Goal: Transaction & Acquisition: Purchase product/service

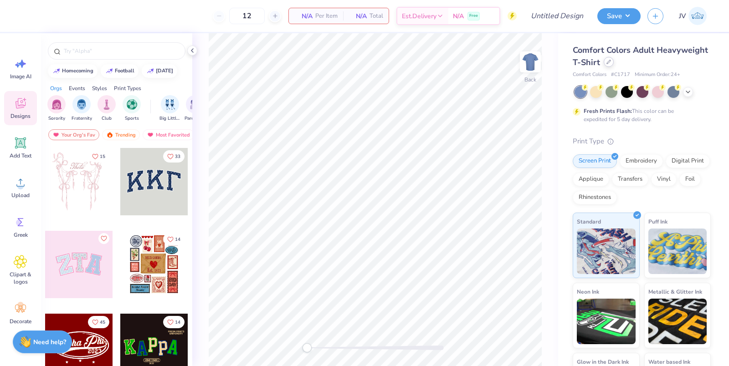
click at [611, 63] on div at bounding box center [608, 62] width 10 height 10
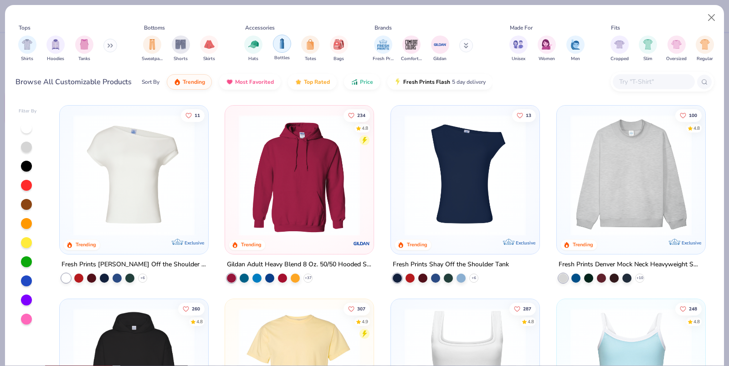
click at [277, 44] on img "filter for Bottles" at bounding box center [282, 43] width 10 height 10
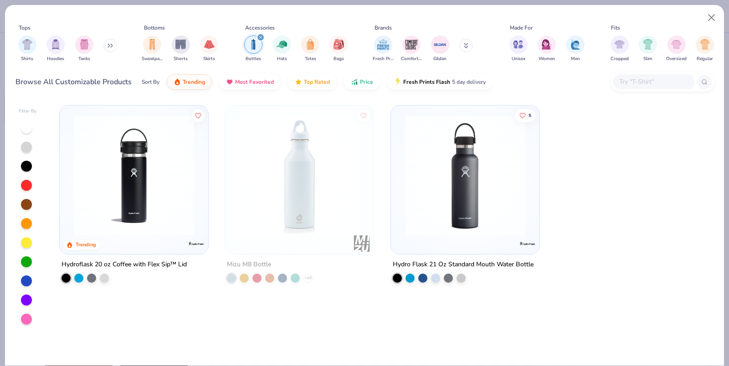
click at [257, 36] on div "filter for Bottles" at bounding box center [260, 37] width 8 height 8
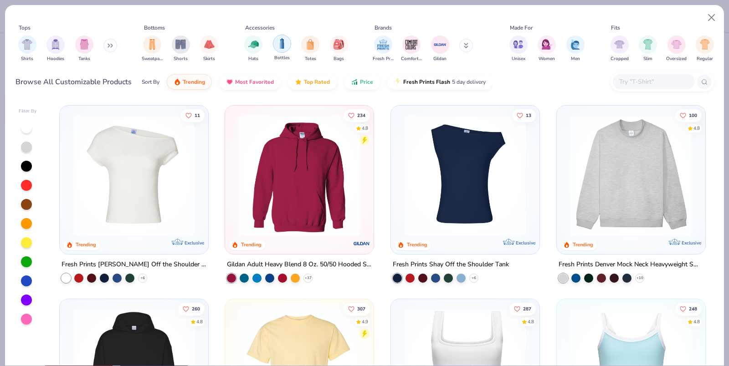
click at [276, 41] on div "filter for Bottles" at bounding box center [282, 44] width 18 height 18
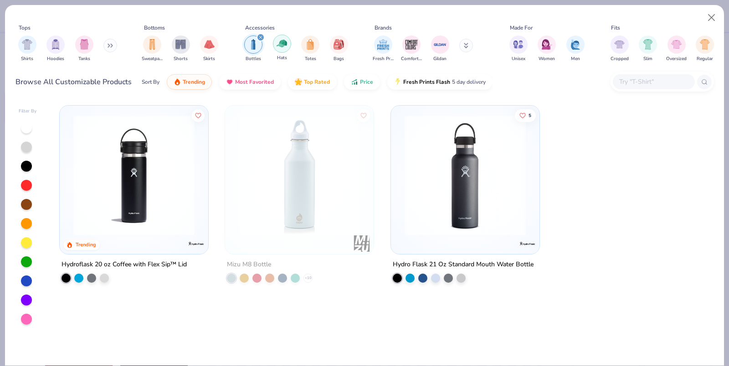
click at [277, 41] on img "filter for Hats" at bounding box center [281, 43] width 10 height 10
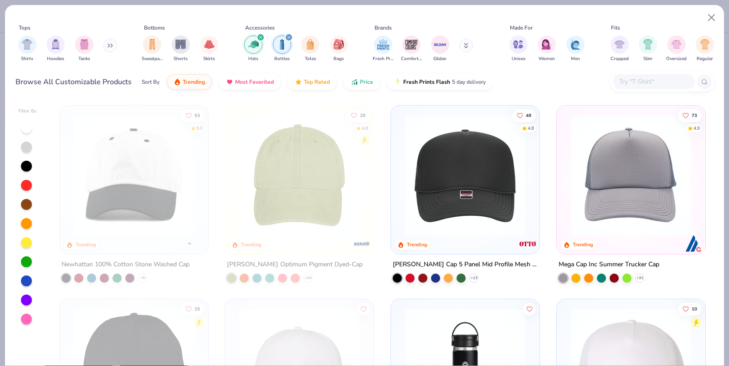
click at [288, 36] on icon "filter for Bottles" at bounding box center [289, 38] width 4 height 4
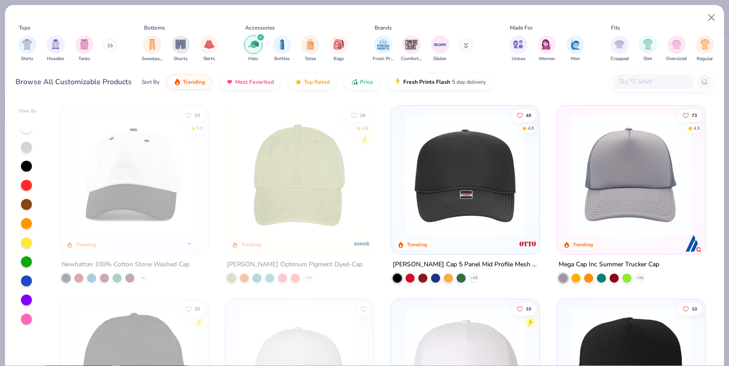
click at [455, 170] on img at bounding box center [465, 175] width 130 height 121
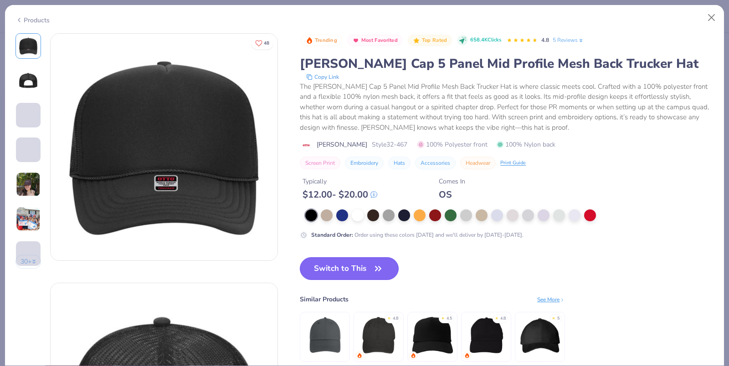
click at [345, 267] on button "Switch to This" at bounding box center [349, 268] width 99 height 23
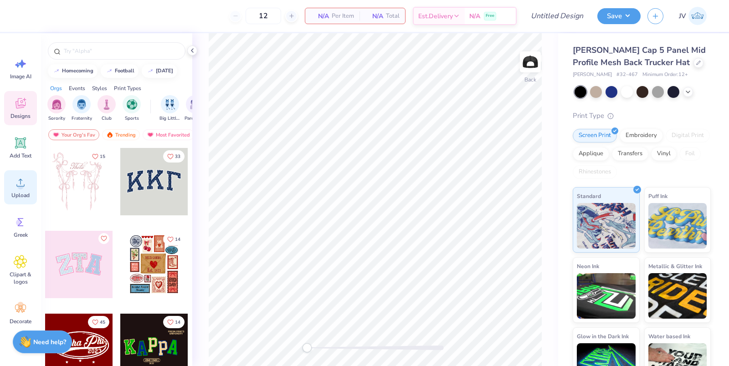
click at [16, 192] on span "Upload" at bounding box center [20, 195] width 18 height 7
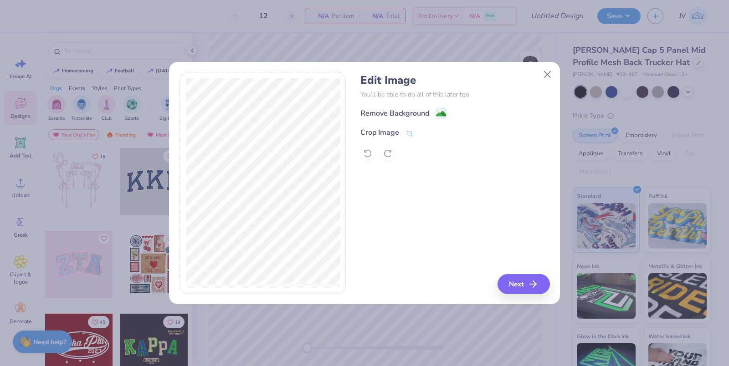
click at [410, 126] on div "Remove Background Crop Image" at bounding box center [454, 133] width 189 height 53
click at [440, 111] on image at bounding box center [441, 115] width 10 height 10
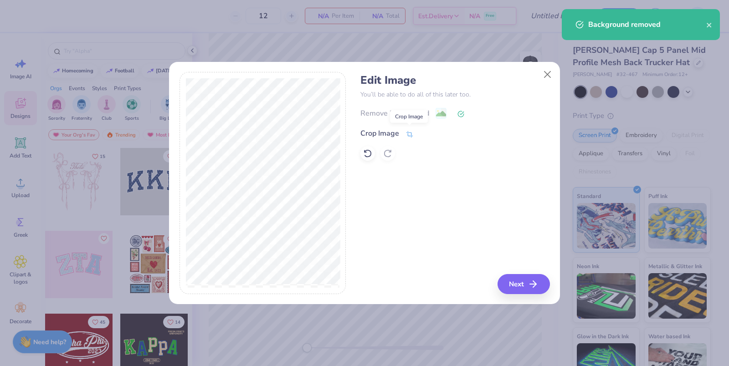
click at [407, 134] on icon at bounding box center [409, 134] width 8 height 8
click at [440, 132] on button at bounding box center [438, 133] width 10 height 10
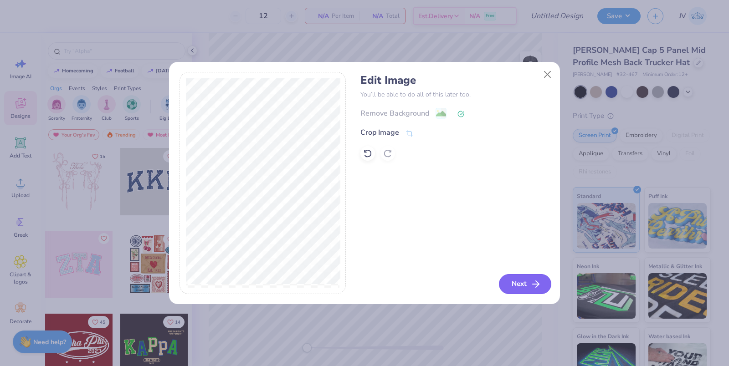
click at [530, 278] on button "Next" at bounding box center [525, 284] width 52 height 20
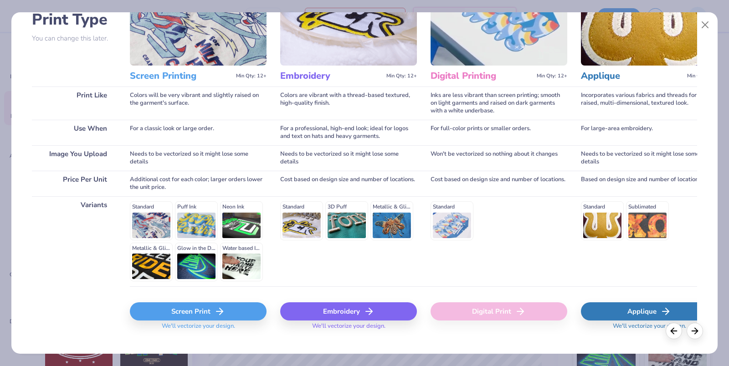
scroll to position [87, 0]
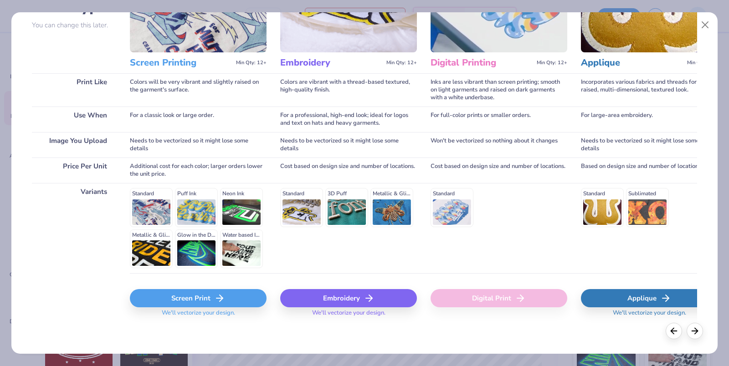
click at [158, 292] on div "Screen Print" at bounding box center [198, 298] width 137 height 18
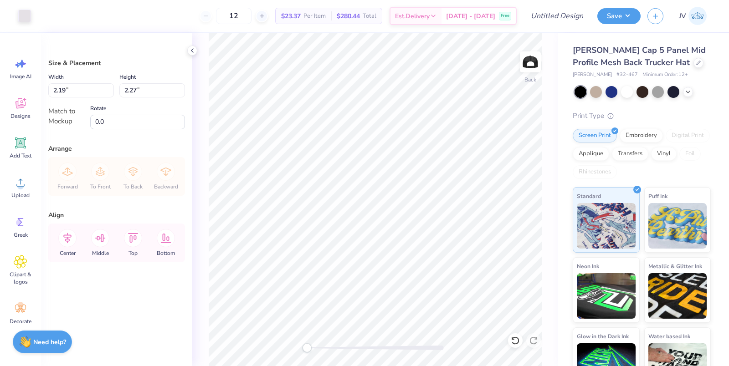
type input "2.32"
type input "2.41"
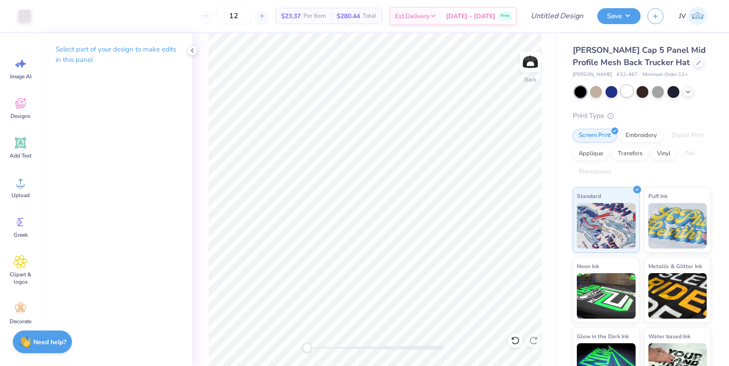
click at [626, 90] on div at bounding box center [627, 91] width 12 height 12
click at [610, 92] on div at bounding box center [611, 91] width 12 height 12
click at [590, 90] on div at bounding box center [596, 91] width 12 height 12
click at [687, 87] on div at bounding box center [688, 91] width 10 height 10
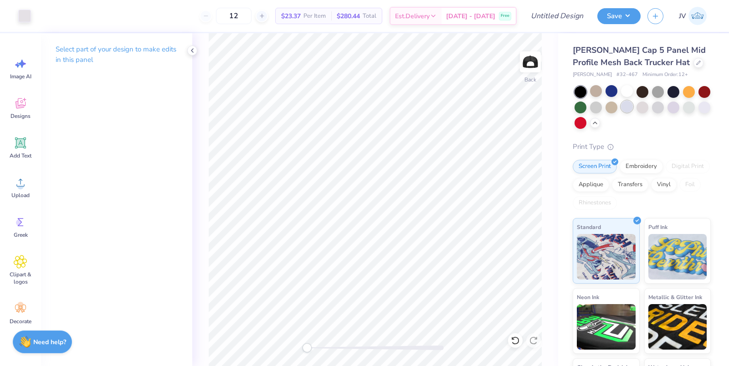
click at [622, 106] on div at bounding box center [627, 107] width 12 height 12
click at [676, 111] on div at bounding box center [673, 107] width 12 height 12
click at [642, 108] on div at bounding box center [642, 107] width 12 height 12
click at [624, 114] on div at bounding box center [642, 107] width 136 height 43
click at [625, 111] on div at bounding box center [627, 107] width 12 height 12
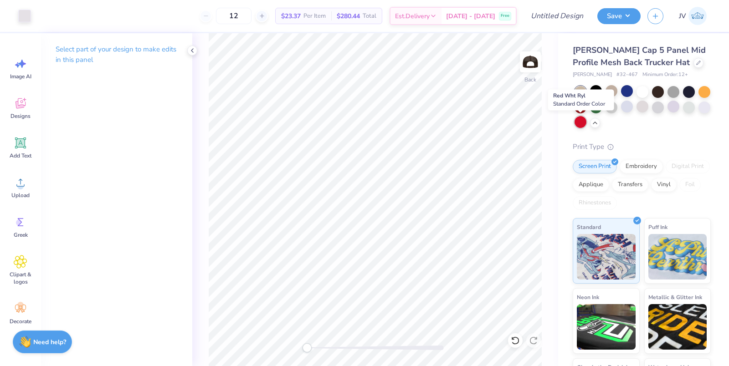
click at [579, 125] on div at bounding box center [580, 122] width 12 height 12
click at [625, 109] on div at bounding box center [627, 107] width 12 height 12
click at [709, 90] on div at bounding box center [704, 91] width 12 height 12
click at [708, 90] on div at bounding box center [704, 91] width 12 height 12
click at [623, 109] on div at bounding box center [627, 107] width 12 height 12
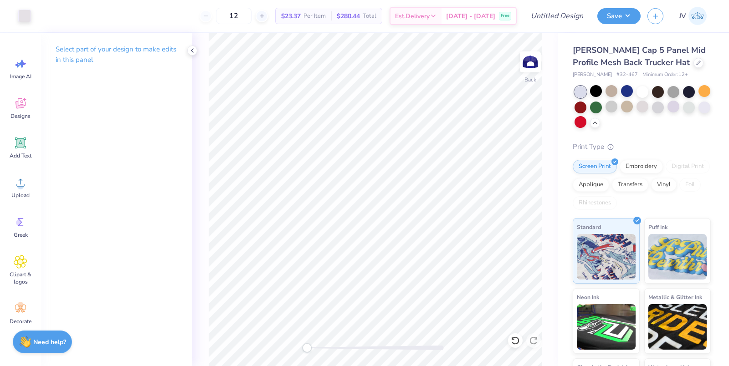
click at [605, 111] on div at bounding box center [611, 107] width 12 height 12
click at [592, 106] on div at bounding box center [596, 107] width 12 height 12
click at [578, 118] on div at bounding box center [580, 122] width 12 height 12
click at [640, 106] on div at bounding box center [642, 107] width 12 height 12
click at [627, 89] on div at bounding box center [627, 91] width 12 height 12
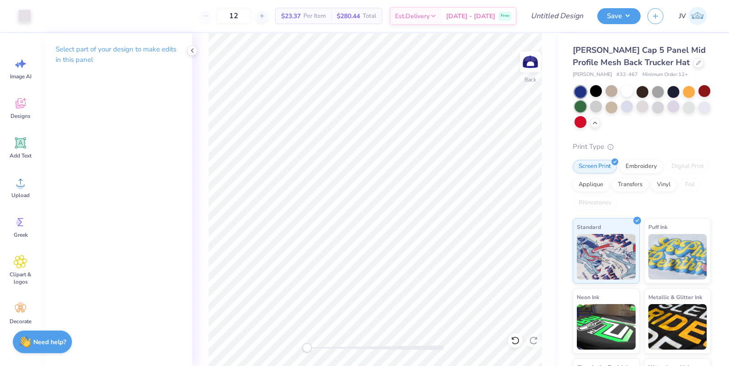
click at [579, 105] on div at bounding box center [580, 107] width 12 height 12
click at [593, 98] on div at bounding box center [642, 107] width 136 height 43
click at [674, 88] on div at bounding box center [673, 91] width 12 height 12
click at [611, 110] on div at bounding box center [611, 107] width 12 height 12
click at [554, 27] on div "Design Title" at bounding box center [556, 16] width 67 height 32
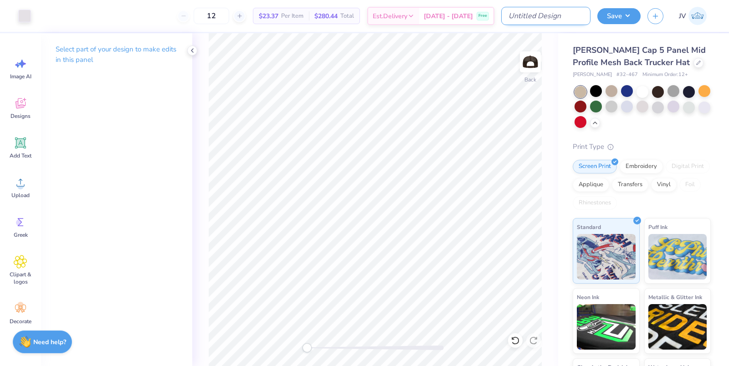
click at [554, 22] on input "Design Title" at bounding box center [545, 16] width 89 height 18
type input "Hat FSA"
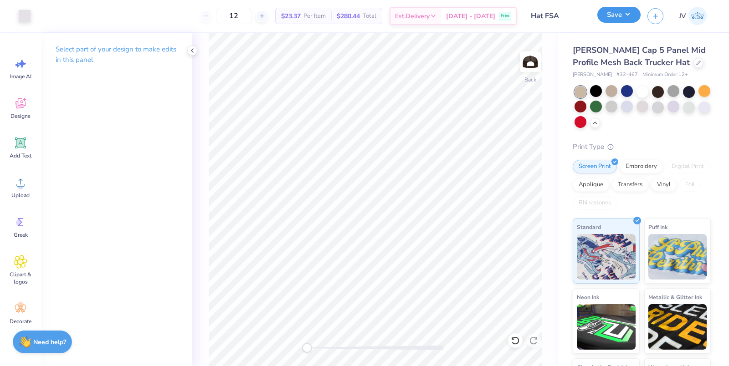
click at [620, 19] on button "Save" at bounding box center [618, 15] width 43 height 16
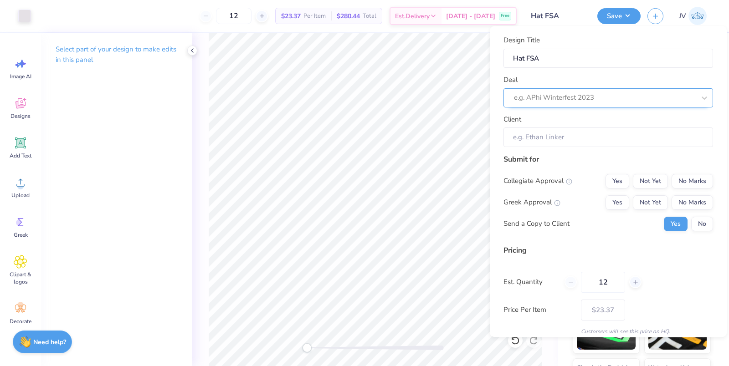
click at [603, 89] on div "e.g. APhi Winterfest 2023" at bounding box center [607, 97] width 209 height 19
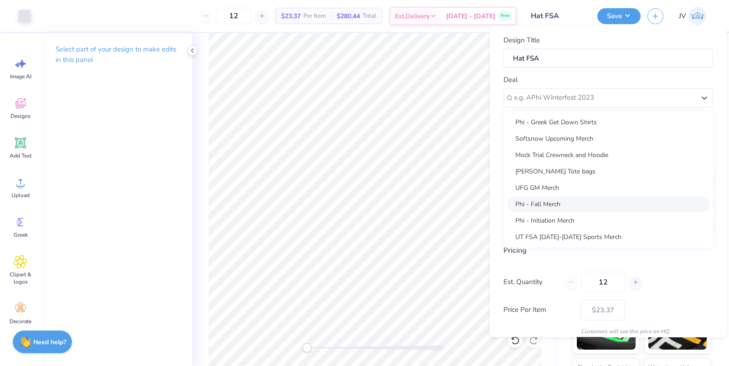
scroll to position [0, 0]
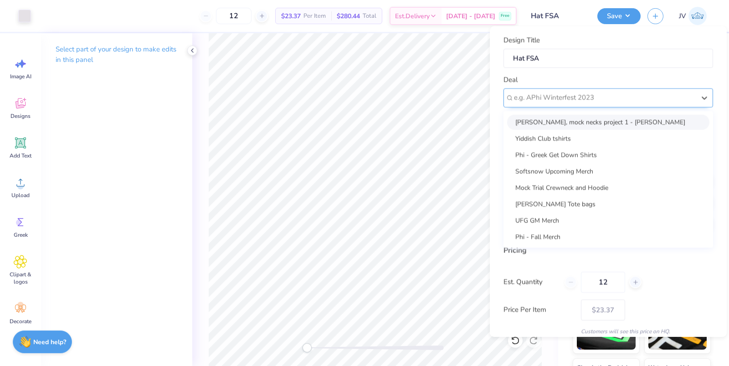
click at [568, 100] on div at bounding box center [604, 98] width 181 height 12
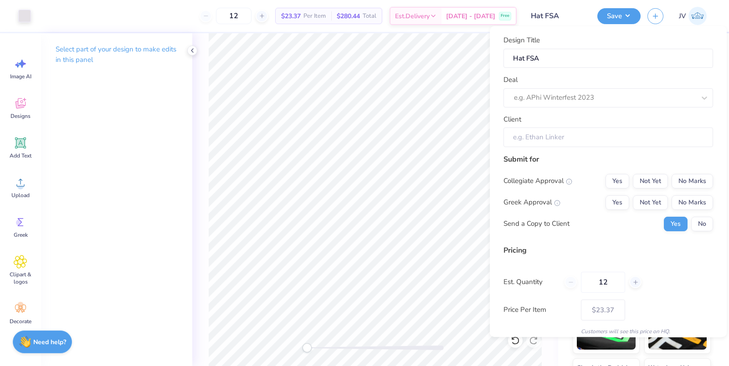
click at [568, 131] on input "Client" at bounding box center [607, 137] width 209 height 20
click at [568, 137] on input "Client" at bounding box center [607, 137] width 209 height 20
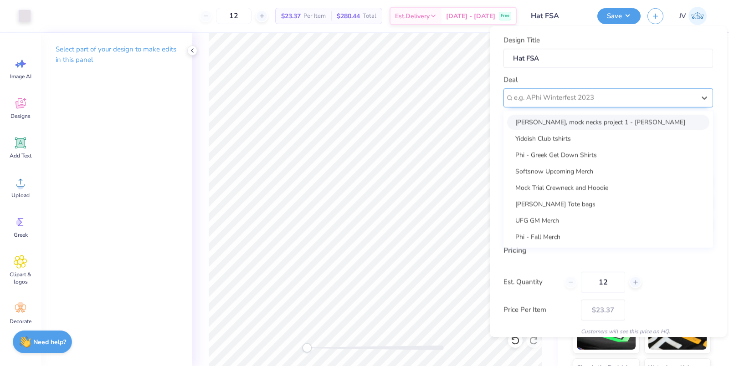
click at [537, 95] on div at bounding box center [604, 98] width 181 height 12
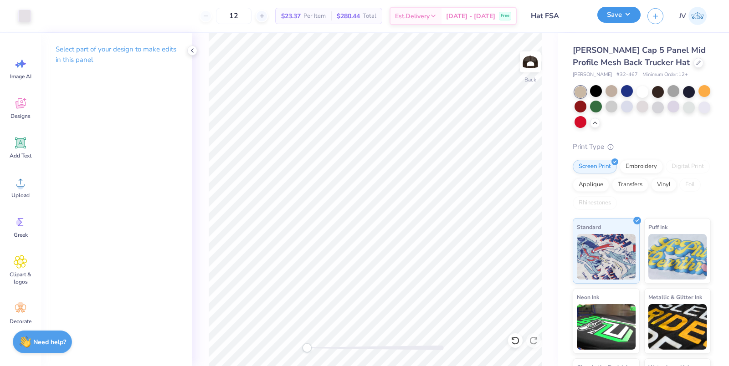
click at [617, 18] on button "Save" at bounding box center [618, 15] width 43 height 16
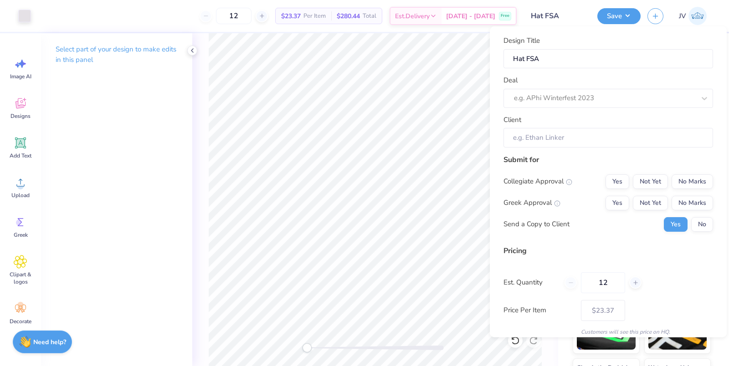
click at [558, 110] on div "Design Title Hat FSA Deal e.g. APhi Winterfest 2023 Client" at bounding box center [607, 92] width 209 height 112
click at [557, 94] on div at bounding box center [604, 98] width 181 height 12
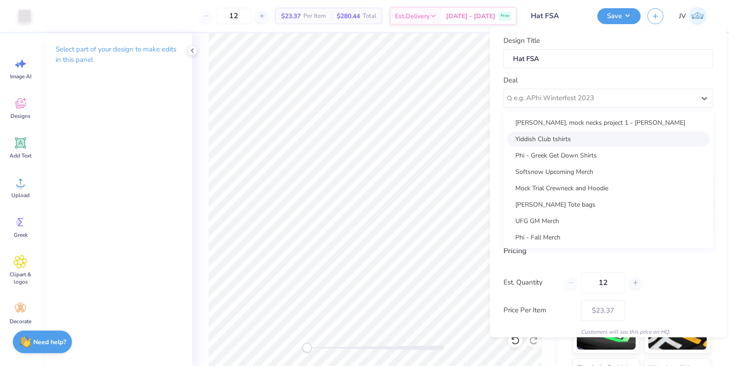
scroll to position [33, 0]
click at [578, 98] on div at bounding box center [604, 98] width 181 height 12
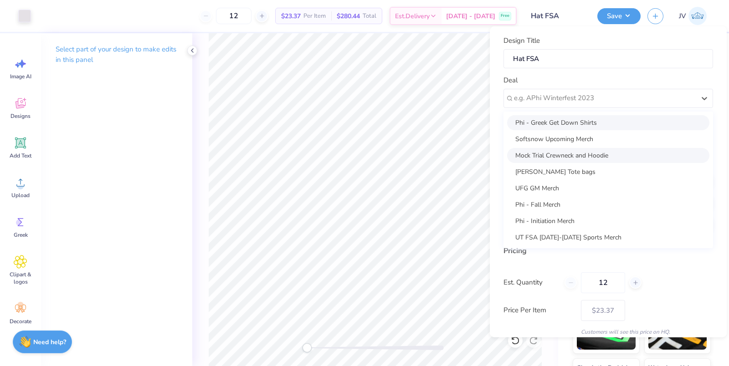
scroll to position [0, 0]
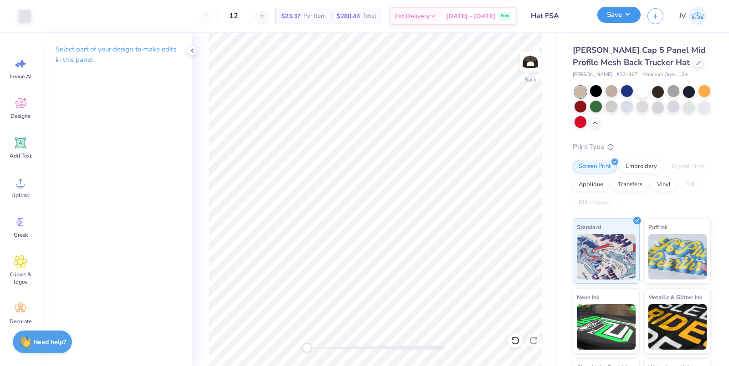
click at [619, 20] on button "Save" at bounding box center [618, 15] width 43 height 16
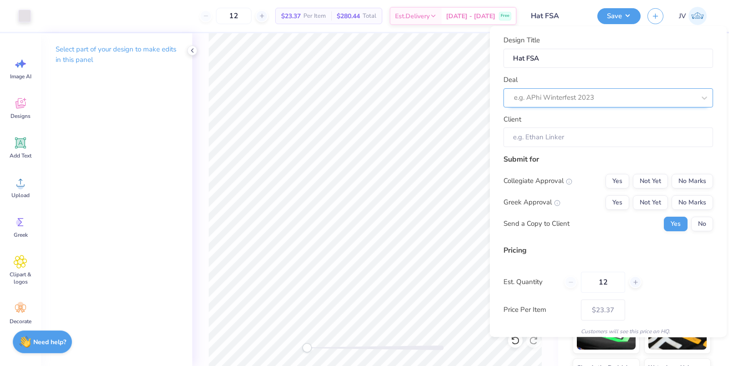
click at [537, 100] on div at bounding box center [604, 98] width 181 height 12
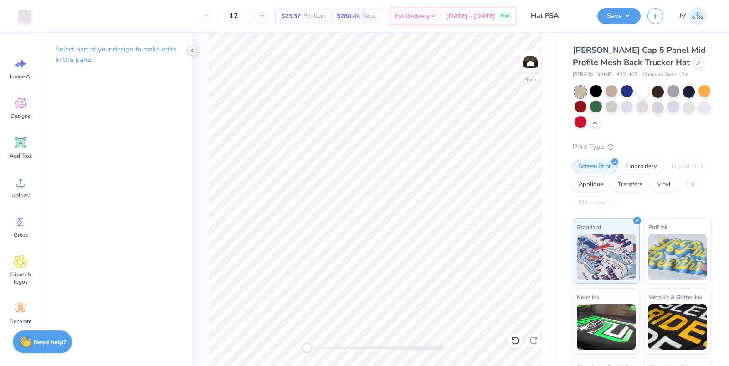
click at [189, 51] on icon at bounding box center [192, 50] width 7 height 7
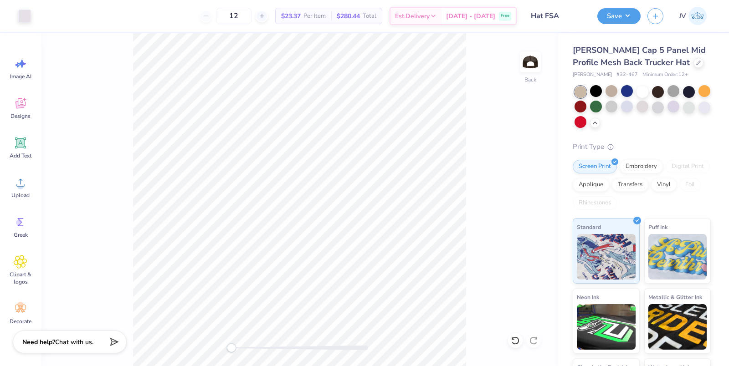
click at [311, 4] on div "12 $23.37 Per Item $280.44 Total Est. Delivery [DATE] - [DATE] Free" at bounding box center [277, 16] width 479 height 32
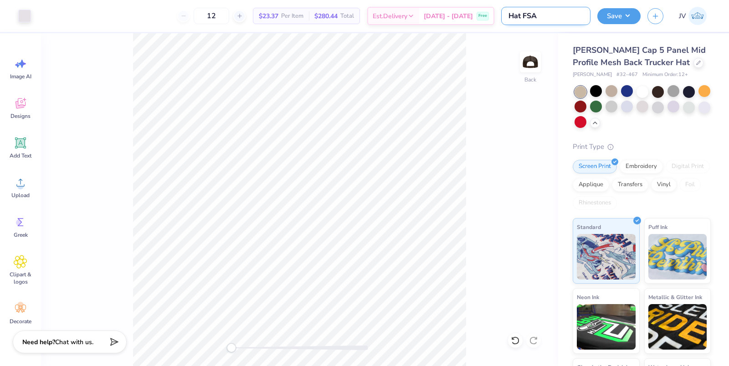
click at [552, 17] on input "Hat FSA" at bounding box center [545, 16] width 89 height 18
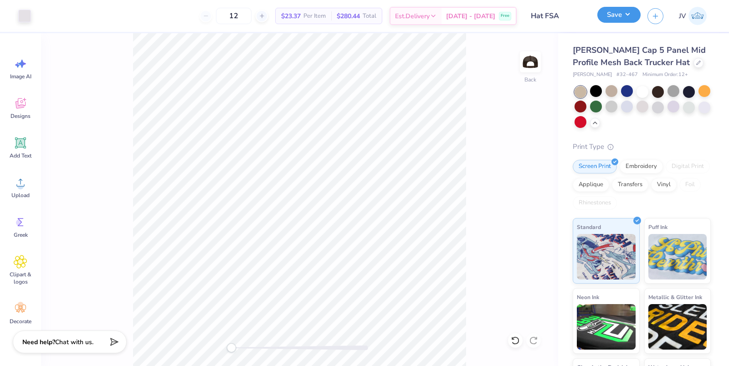
click at [602, 16] on button "Save" at bounding box center [618, 15] width 43 height 16
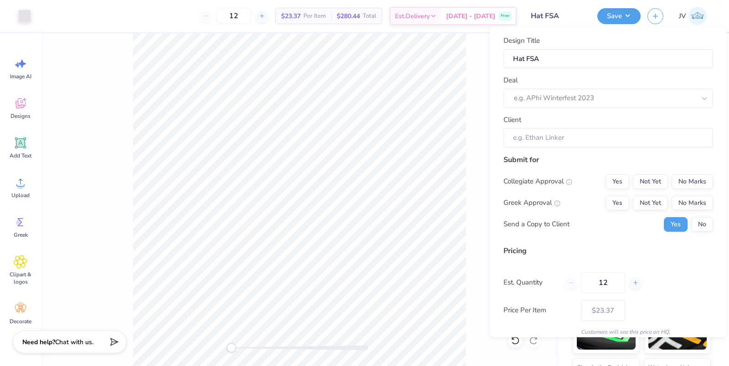
click at [590, 87] on div "Deal e.g. APhi Winterfest 2023" at bounding box center [607, 91] width 209 height 33
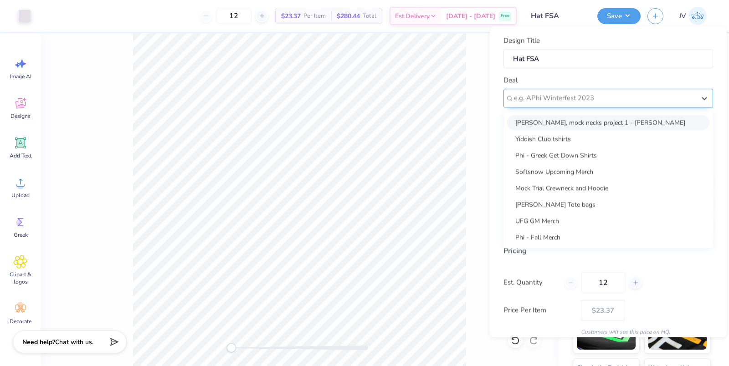
click at [589, 93] on div at bounding box center [604, 98] width 181 height 12
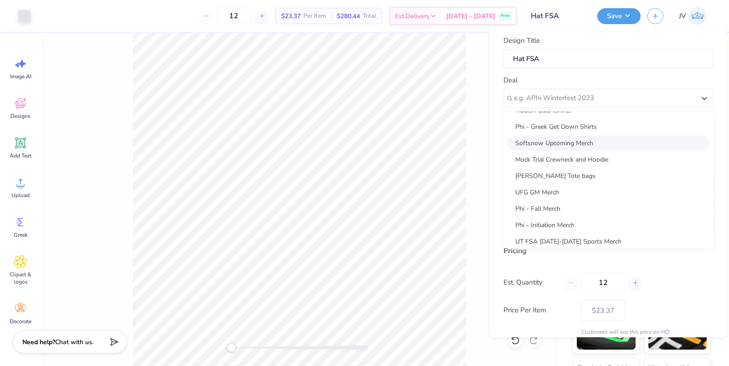
scroll to position [33, 0]
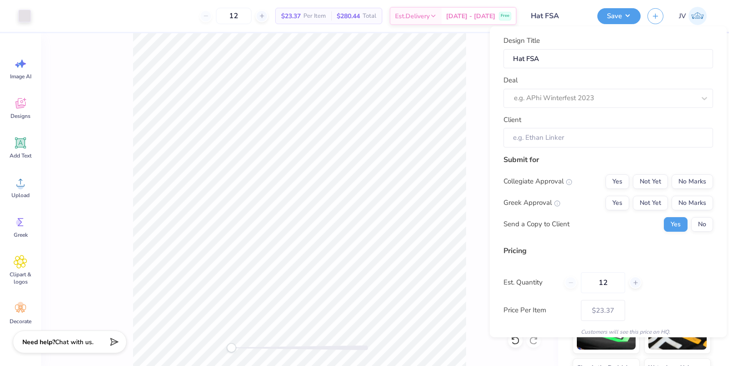
click at [470, 211] on div "Back" at bounding box center [299, 199] width 517 height 333
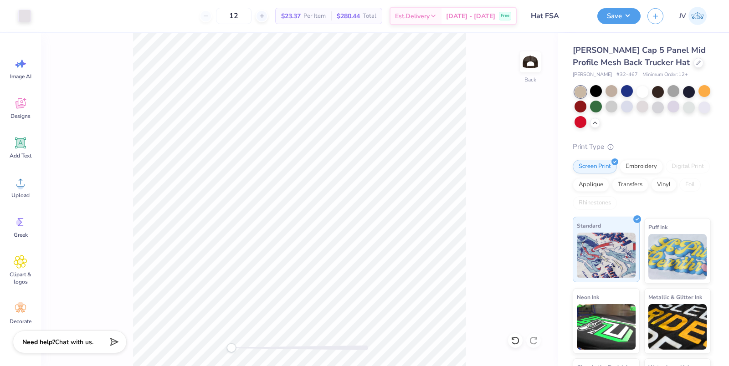
scroll to position [57, 0]
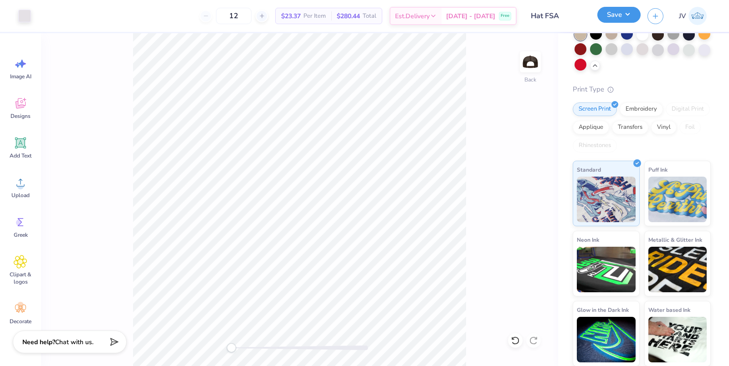
click at [622, 20] on button "Save" at bounding box center [618, 15] width 43 height 16
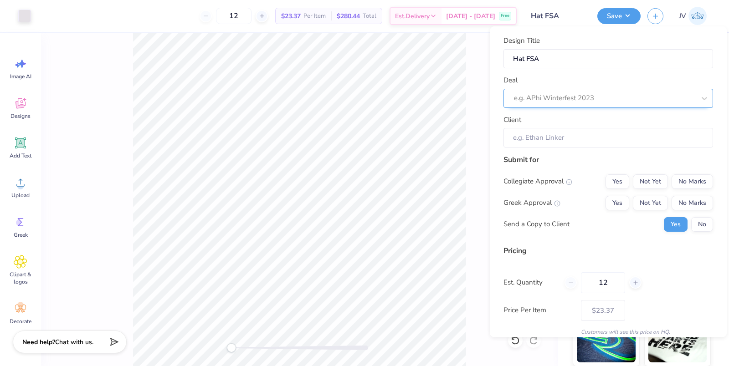
click at [566, 95] on div at bounding box center [604, 98] width 181 height 12
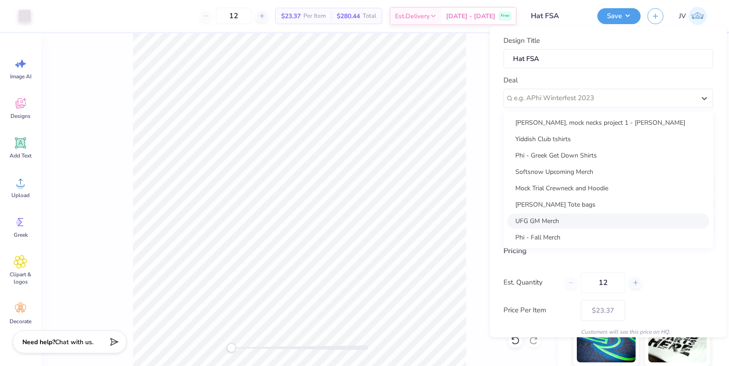
scroll to position [33, 0]
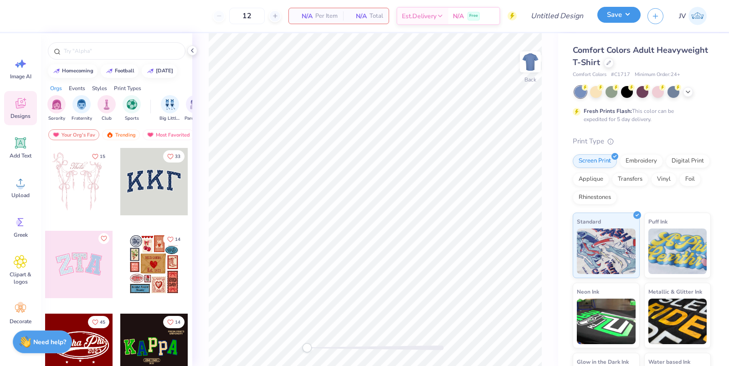
click at [622, 14] on button "Save" at bounding box center [618, 15] width 43 height 16
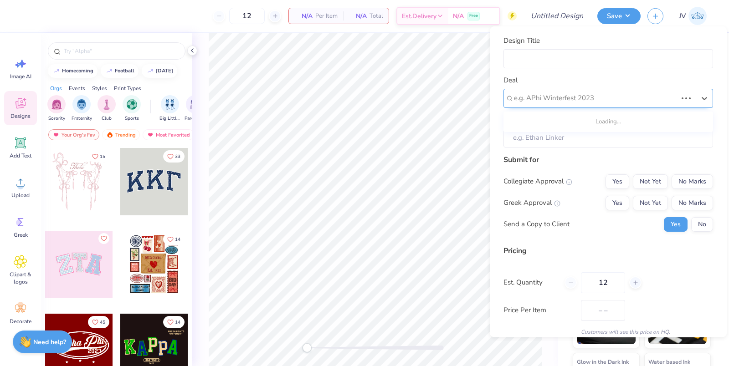
click at [581, 99] on div at bounding box center [595, 98] width 163 height 12
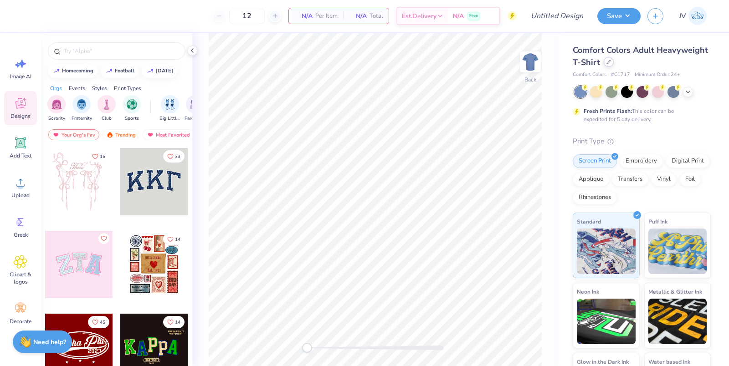
click at [611, 61] on div at bounding box center [608, 62] width 10 height 10
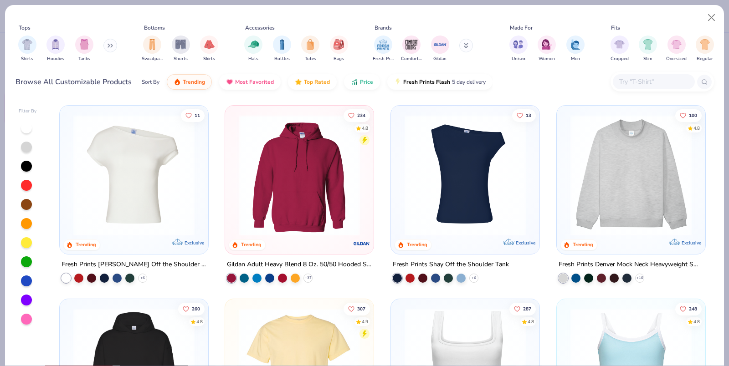
click at [263, 46] on div "Hats Bottles Totes Bags" at bounding box center [295, 49] width 109 height 34
click at [259, 46] on div "filter for Hats" at bounding box center [253, 44] width 18 height 18
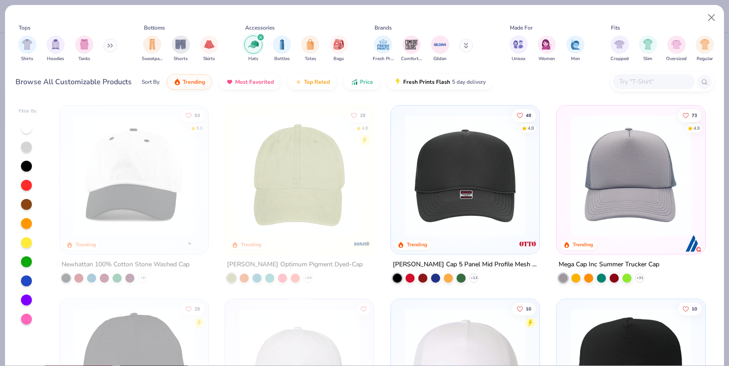
click at [439, 172] on img at bounding box center [465, 175] width 130 height 121
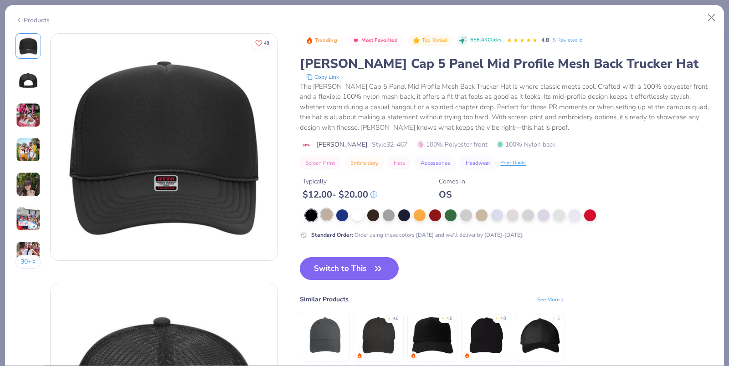
click at [325, 212] on div at bounding box center [327, 215] width 12 height 12
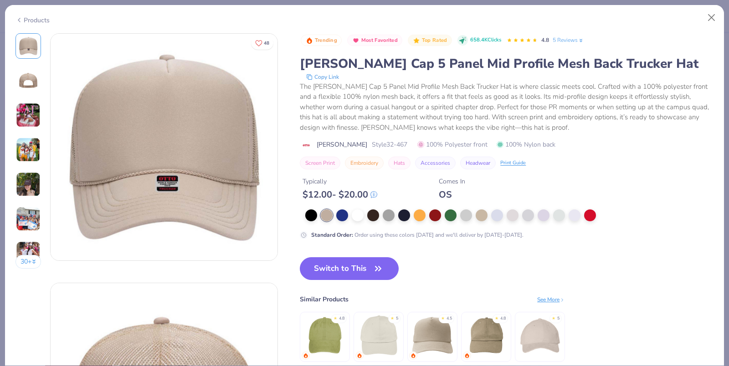
click at [489, 210] on div at bounding box center [484, 215] width 359 height 12
click at [485, 212] on div at bounding box center [481, 215] width 12 height 12
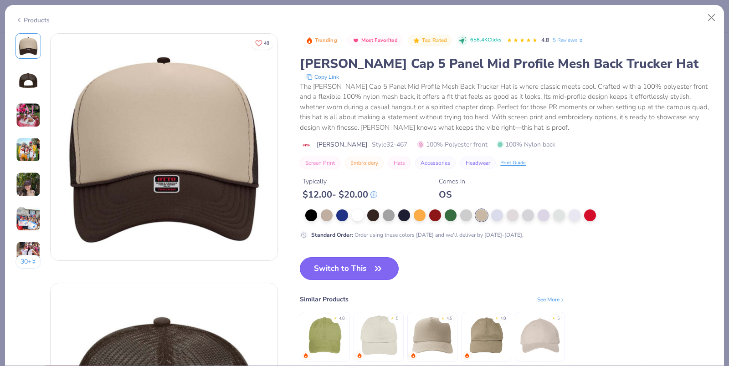
click at [330, 271] on button "Switch to This" at bounding box center [349, 268] width 99 height 23
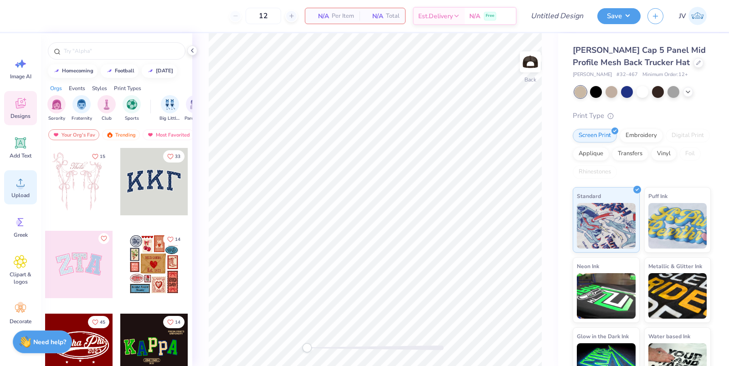
click at [16, 177] on icon at bounding box center [21, 183] width 14 height 14
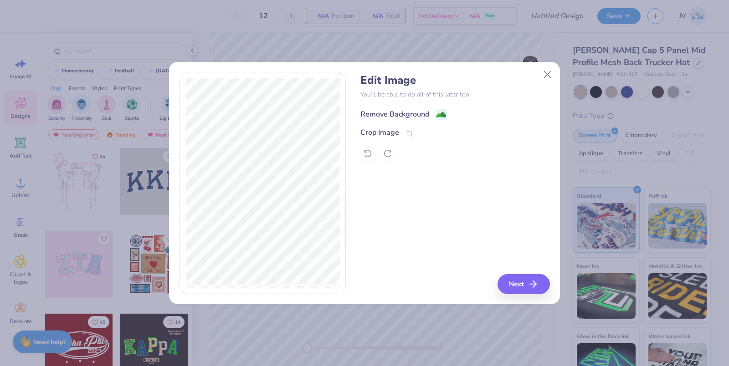
click at [431, 113] on div "Remove Background" at bounding box center [403, 113] width 86 height 11
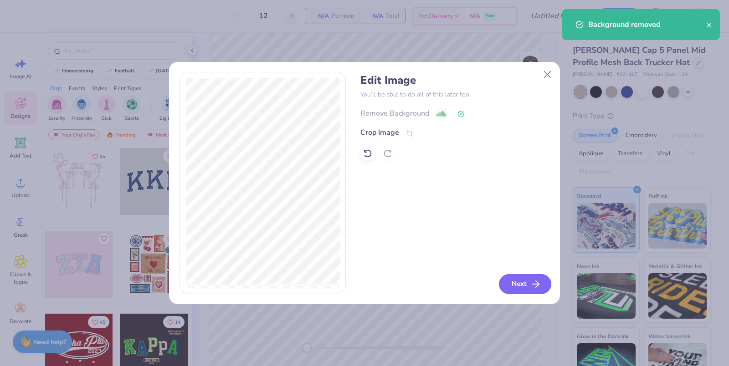
click at [525, 285] on button "Next" at bounding box center [525, 284] width 52 height 20
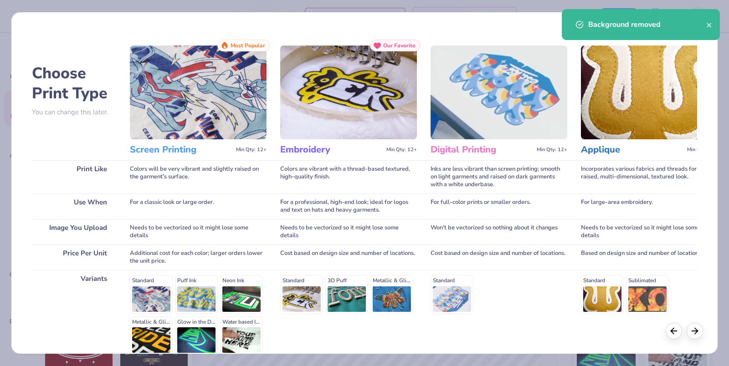
scroll to position [87, 0]
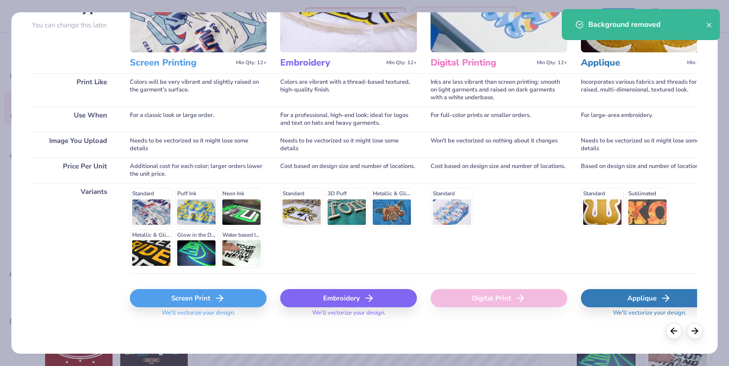
click at [189, 301] on div "Screen Print" at bounding box center [198, 298] width 137 height 18
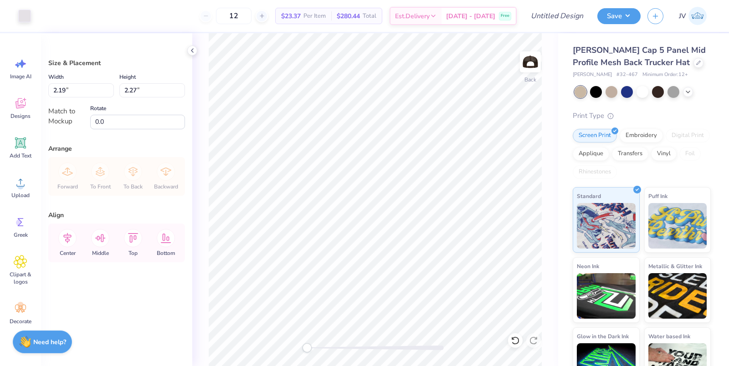
type input "2.31"
type input "2.39"
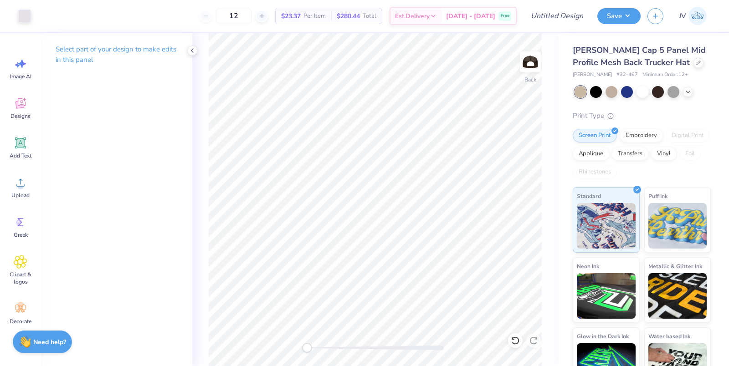
click at [561, 30] on div "Design Title" at bounding box center [556, 16] width 67 height 32
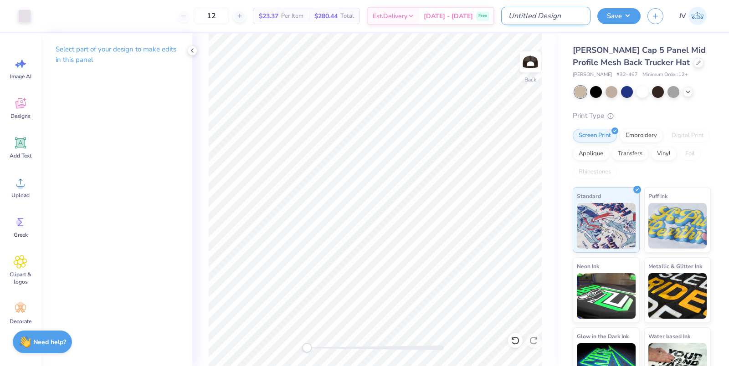
click at [561, 18] on input "Design Title" at bounding box center [545, 16] width 89 height 18
click at [537, 14] on input "Hat TMLS" at bounding box center [545, 16] width 89 height 18
type input "Hat FSA"
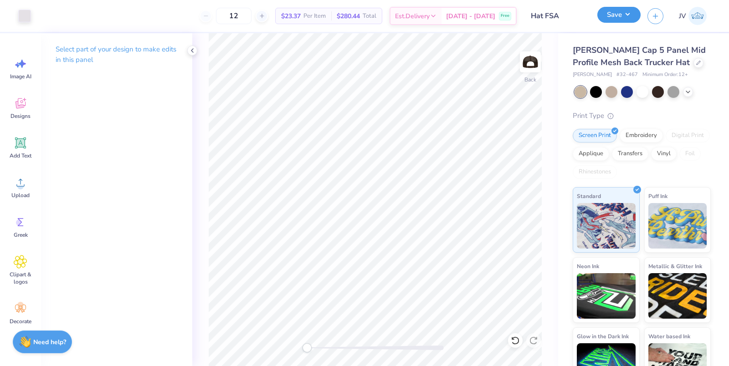
click at [626, 19] on button "Save" at bounding box center [618, 15] width 43 height 16
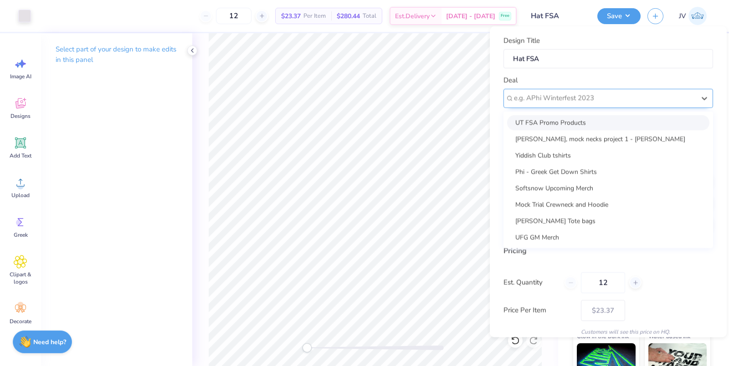
click at [600, 103] on div "e.g. APhi Winterfest 2023" at bounding box center [604, 98] width 183 height 14
click at [597, 122] on div "UT FSA Promo Products" at bounding box center [608, 122] width 202 height 15
type input "Lola Ahsang"
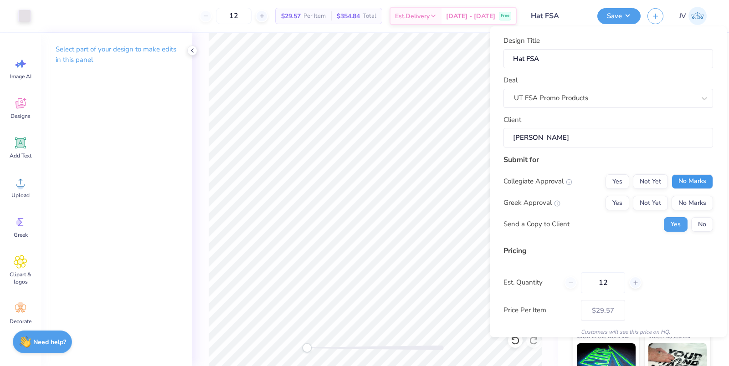
click at [684, 178] on button "No Marks" at bounding box center [691, 181] width 41 height 15
click at [688, 196] on button "No Marks" at bounding box center [691, 202] width 41 height 15
type input "$23.37"
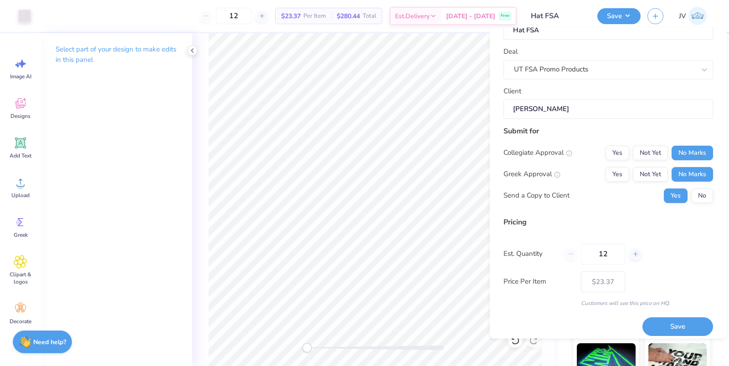
scroll to position [35, 0]
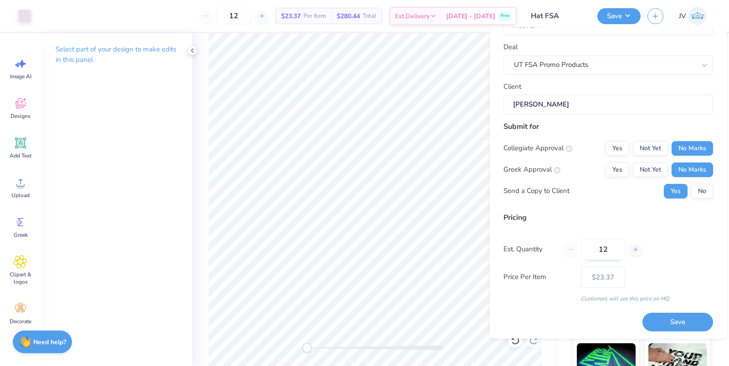
click at [605, 248] on input "12" at bounding box center [603, 249] width 44 height 21
type input "1"
type input "0"
type input "030"
type input "30"
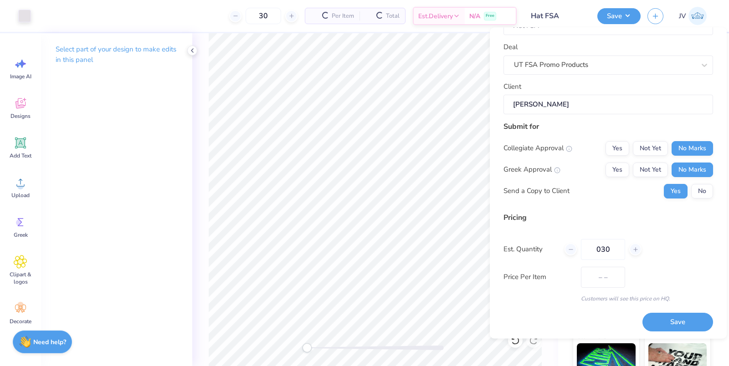
type input "$15.04"
click at [600, 247] on input "030" at bounding box center [603, 249] width 44 height 21
type input "30"
click at [656, 239] on div "Est. Quantity 30" at bounding box center [607, 249] width 209 height 21
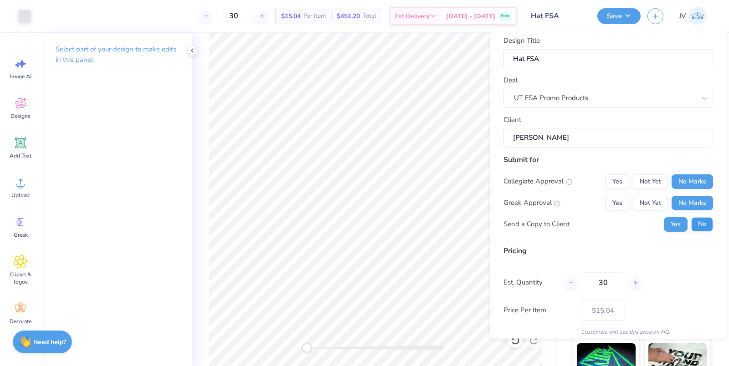
scroll to position [0, 0]
click at [661, 184] on button "Not Yet" at bounding box center [649, 182] width 35 height 15
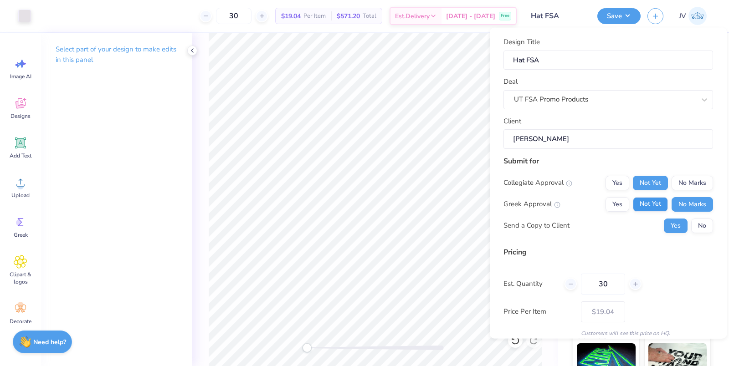
scroll to position [35, 0]
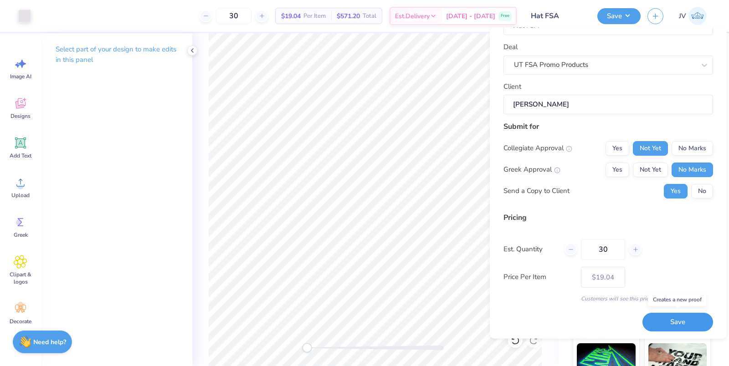
click at [688, 325] on button "Save" at bounding box center [677, 322] width 71 height 19
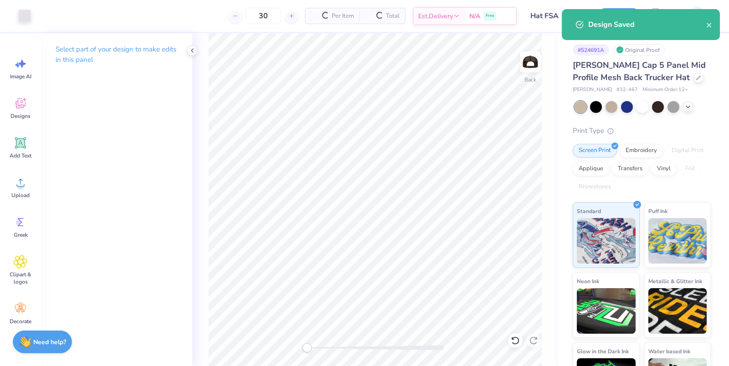
type input "$19.04"
